Goal: Navigation & Orientation: Find specific page/section

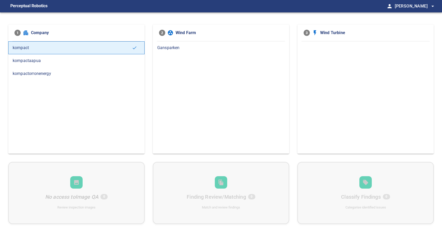
click at [58, 73] on span "kompactorronenergy" at bounding box center [77, 73] width 128 height 6
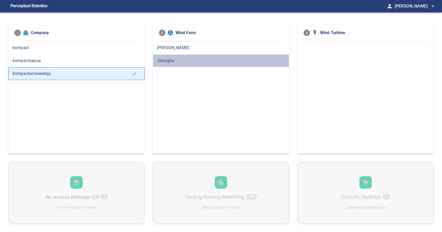
click at [171, 59] on span "Storugns" at bounding box center [221, 61] width 128 height 6
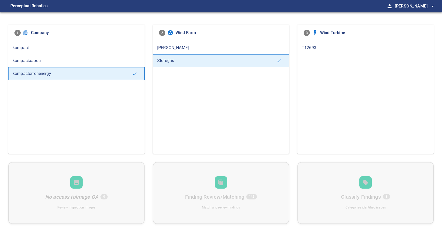
click at [314, 45] on span "T12693" at bounding box center [366, 48] width 128 height 6
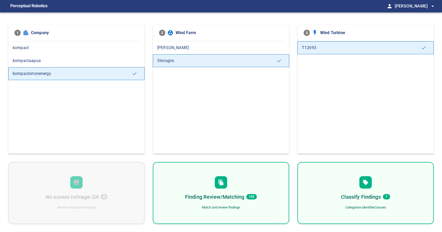
click at [200, 51] on div "[PERSON_NAME]" at bounding box center [221, 47] width 136 height 13
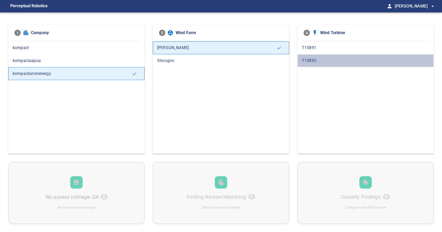
click at [320, 61] on span "T15892" at bounding box center [366, 61] width 128 height 6
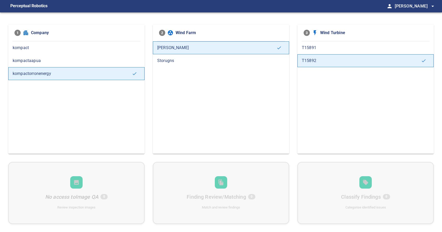
click at [323, 49] on span "T15891" at bounding box center [366, 48] width 128 height 6
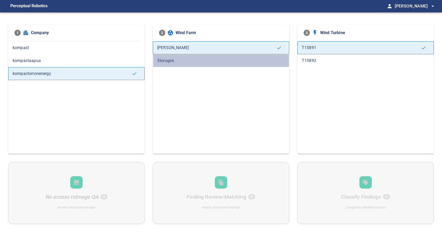
click at [191, 61] on span "Storugns" at bounding box center [221, 61] width 128 height 6
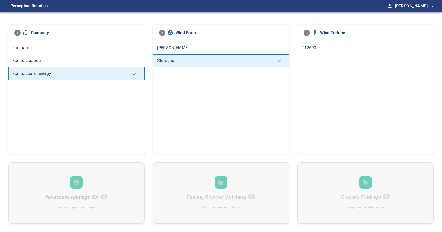
click at [346, 47] on span "T12693" at bounding box center [366, 48] width 128 height 6
